Goal: Information Seeking & Learning: Check status

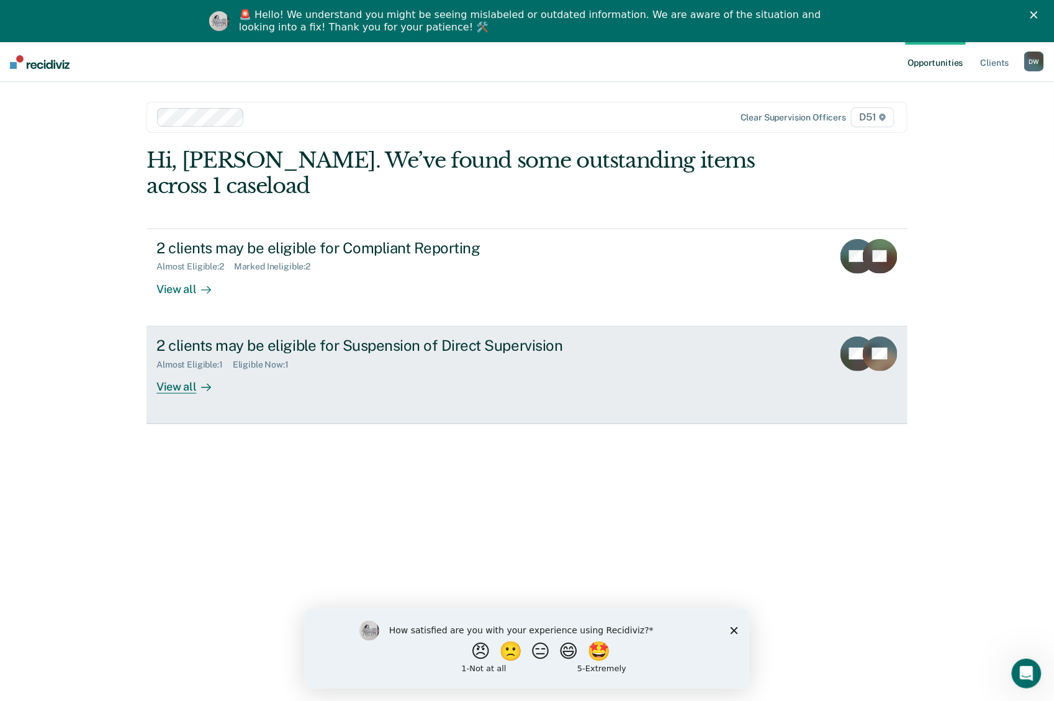
click at [185, 390] on div "View all" at bounding box center [191, 381] width 70 height 24
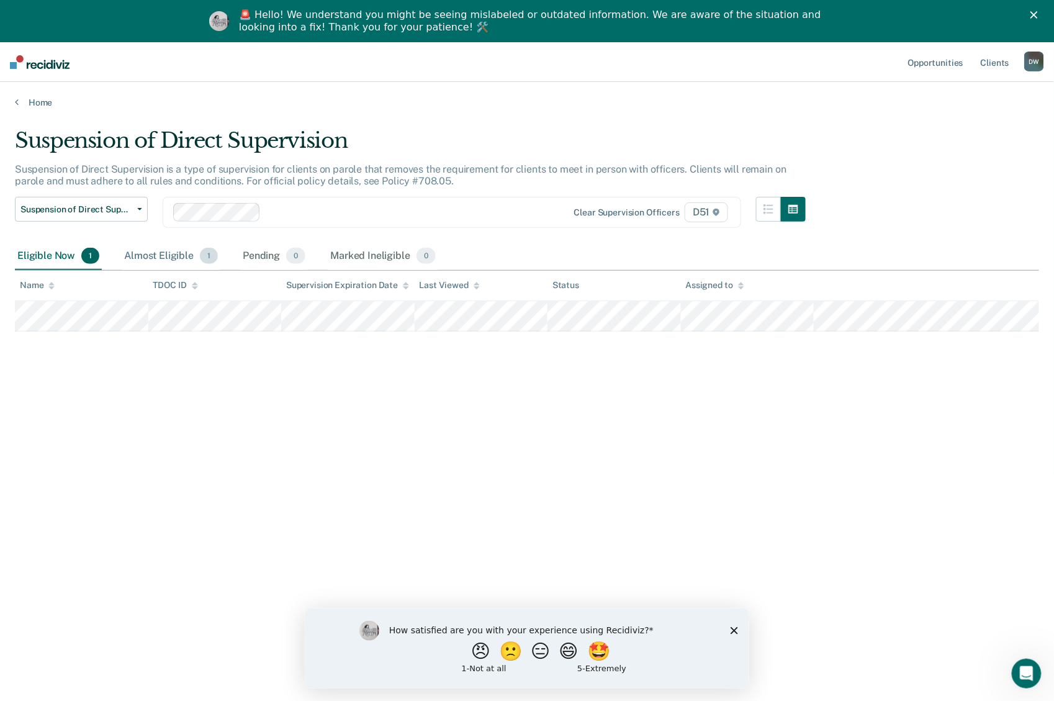
click at [187, 261] on div "Almost Eligible 1" at bounding box center [171, 256] width 99 height 27
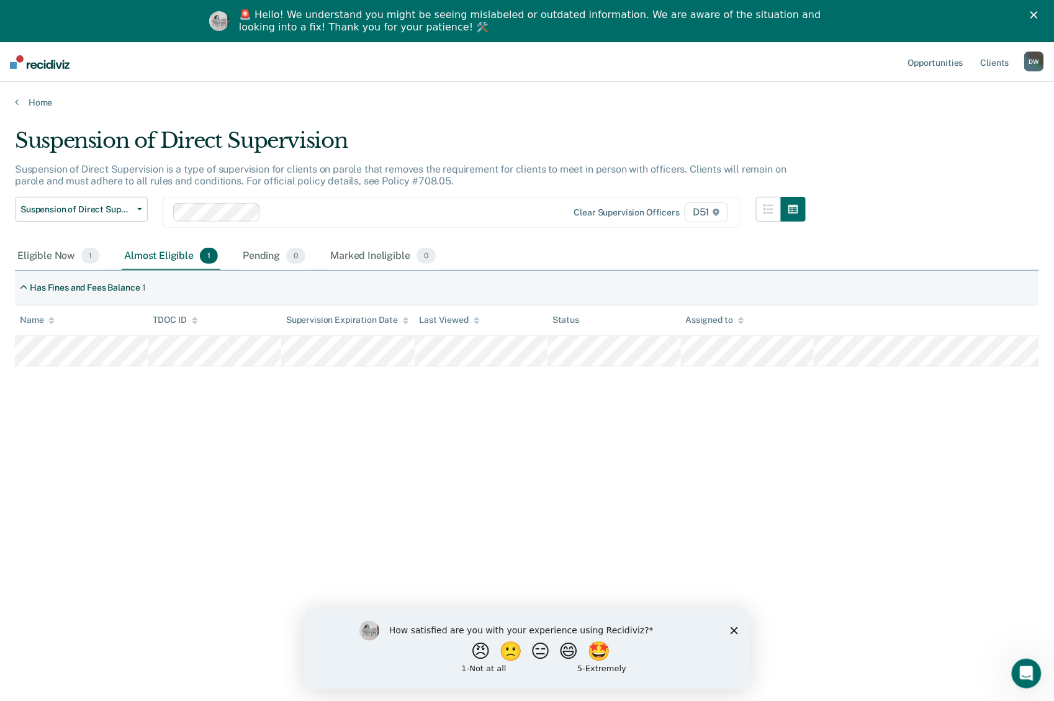
click at [186, 256] on div "Almost Eligible 1" at bounding box center [171, 256] width 99 height 27
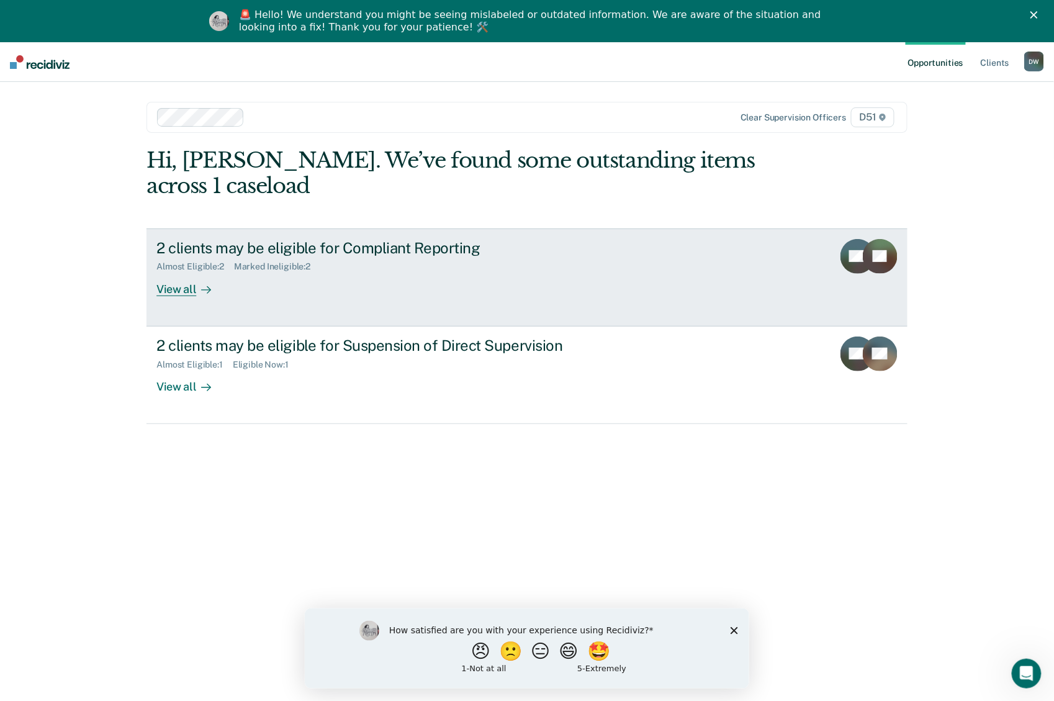
click at [196, 288] on div at bounding box center [203, 289] width 15 height 14
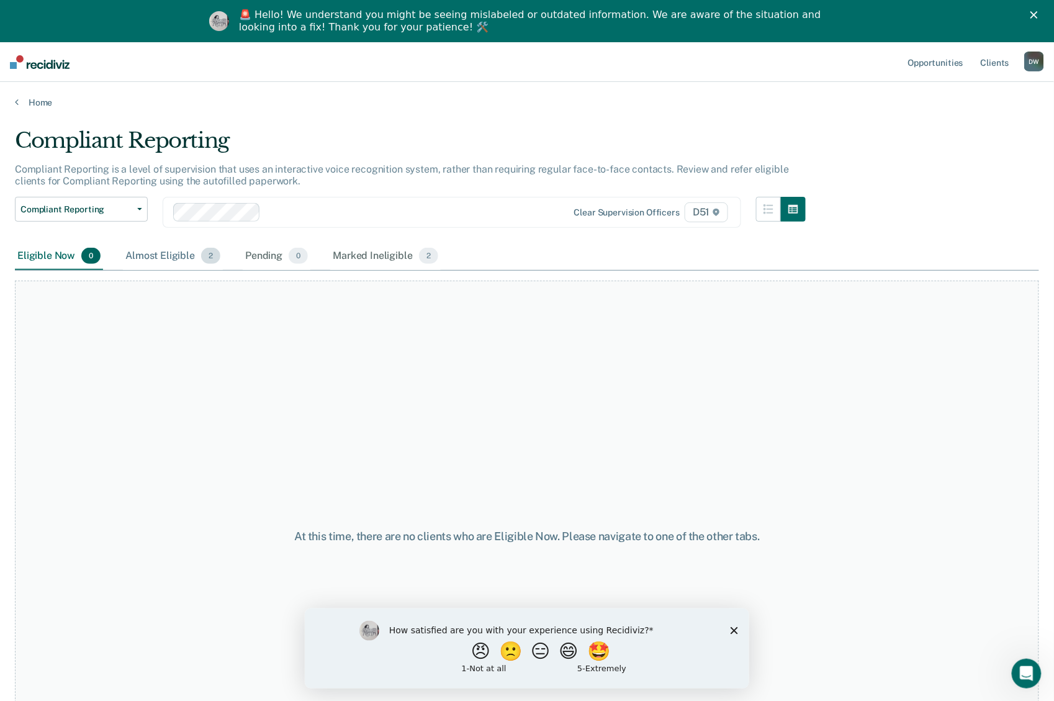
click at [147, 261] on div "Almost Eligible 2" at bounding box center [173, 256] width 100 height 27
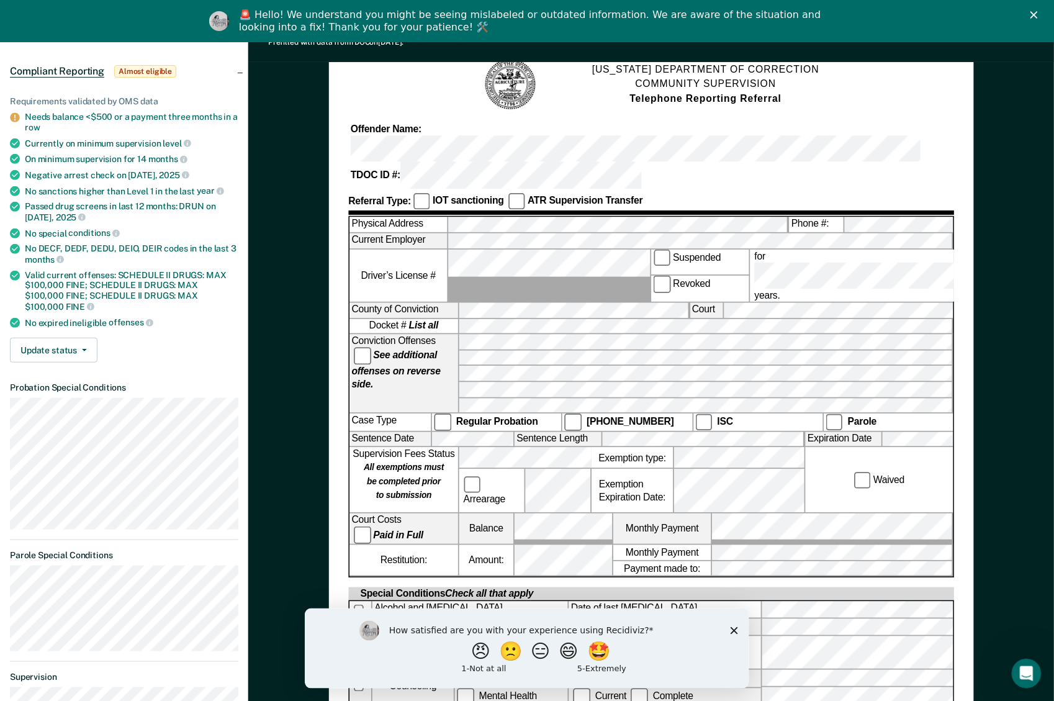
scroll to position [110, 0]
